Goal: Go to known website: Access a specific website the user already knows

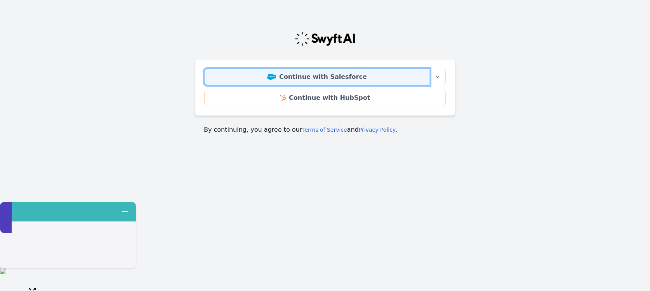
click at [332, 77] on link "Continue with Salesforce" at bounding box center [317, 77] width 226 height 16
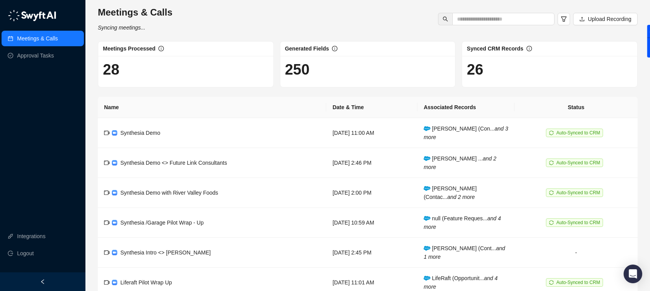
click at [135, 67] on h1 "28" at bounding box center [186, 70] width 166 height 18
click at [32, 35] on link "Meetings & Calls" at bounding box center [37, 39] width 41 height 16
